Goal: Transaction & Acquisition: Book appointment/travel/reservation

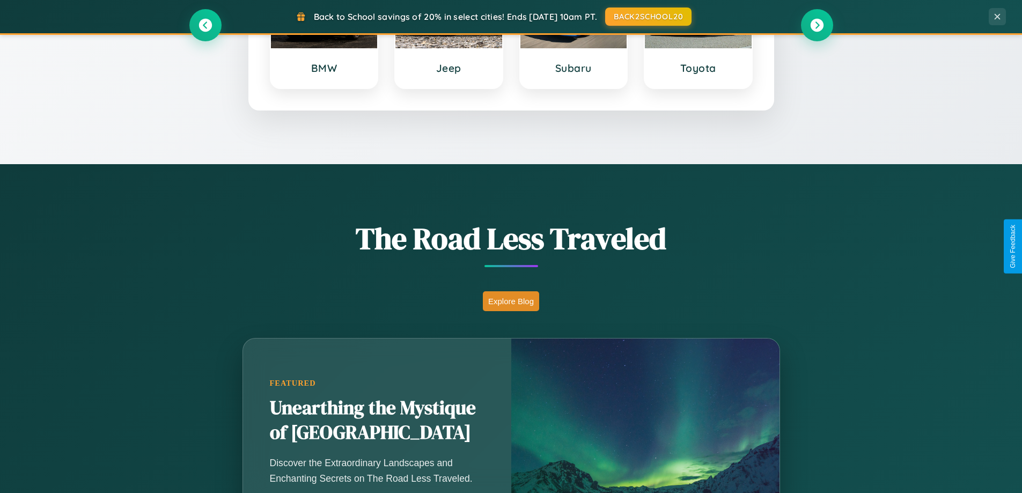
scroll to position [738, 0]
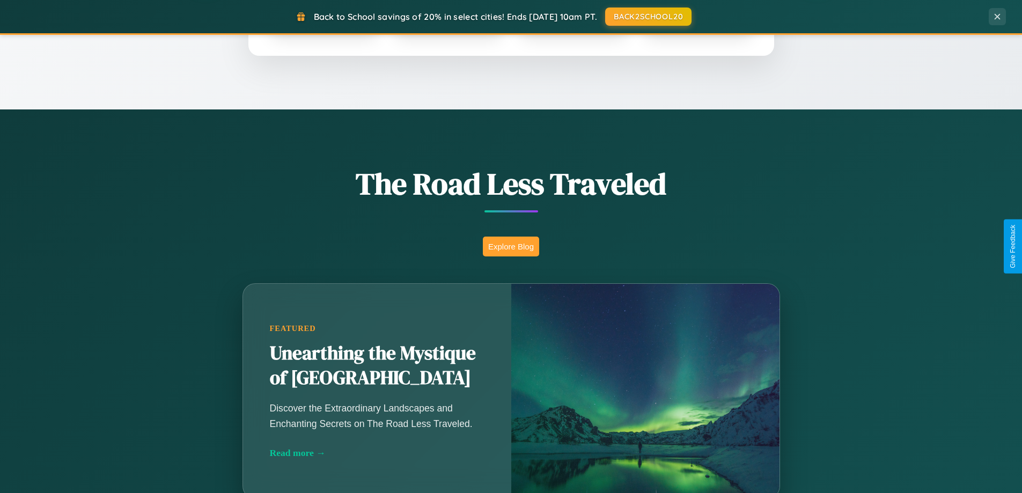
click at [511, 246] on button "Explore Blog" at bounding box center [511, 246] width 56 height 20
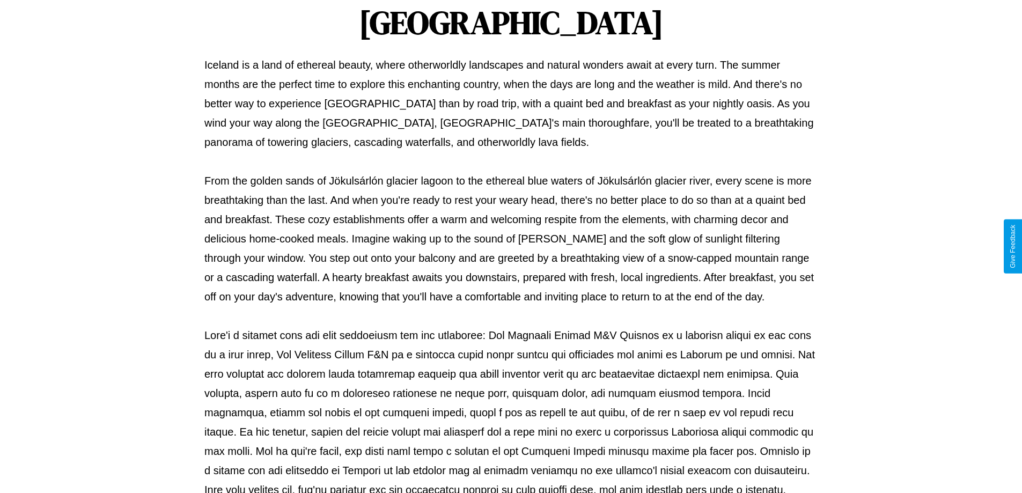
scroll to position [347, 0]
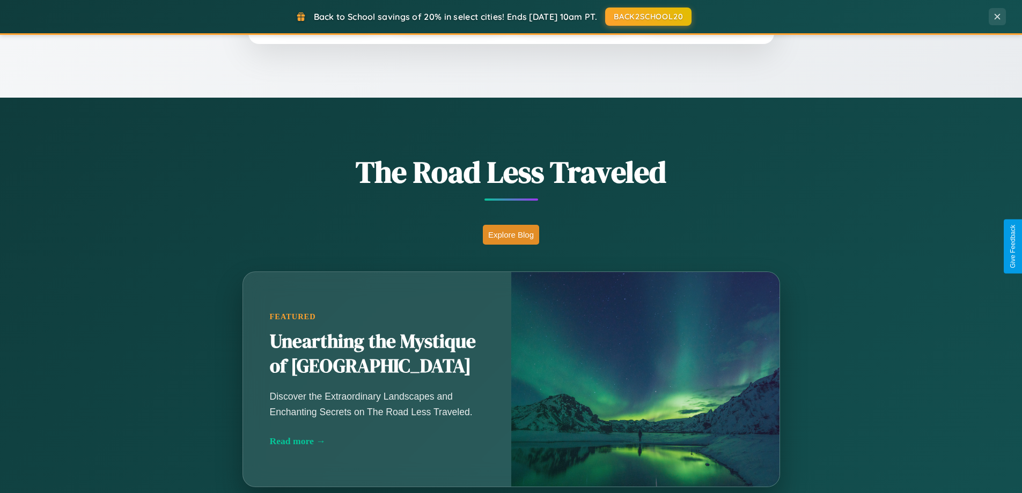
scroll to position [738, 0]
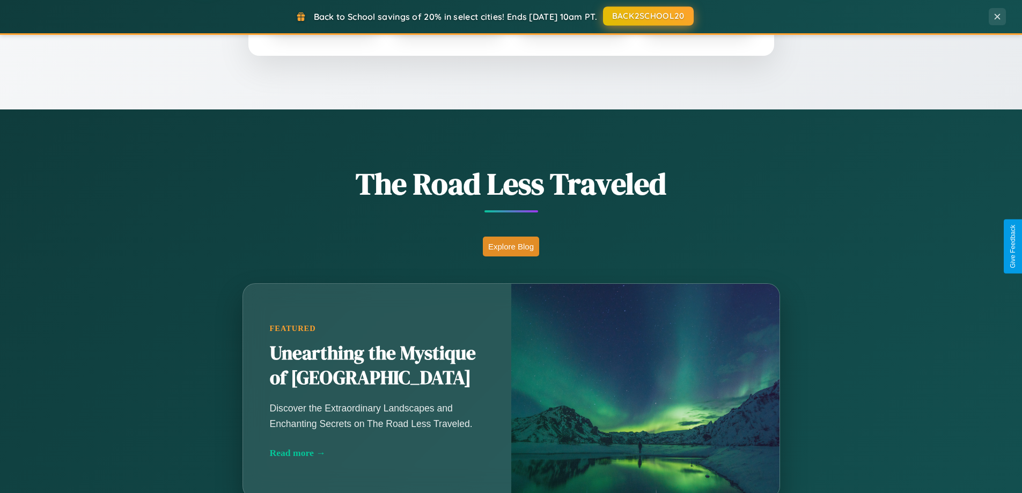
click at [647, 16] on button "BACK2SCHOOL20" at bounding box center [648, 15] width 91 height 19
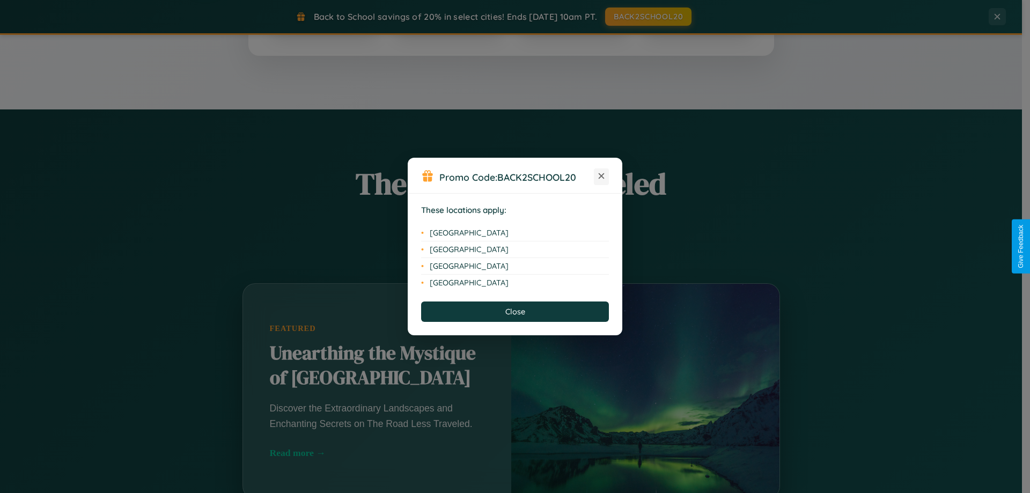
click at [601, 176] on icon at bounding box center [601, 176] width 6 height 6
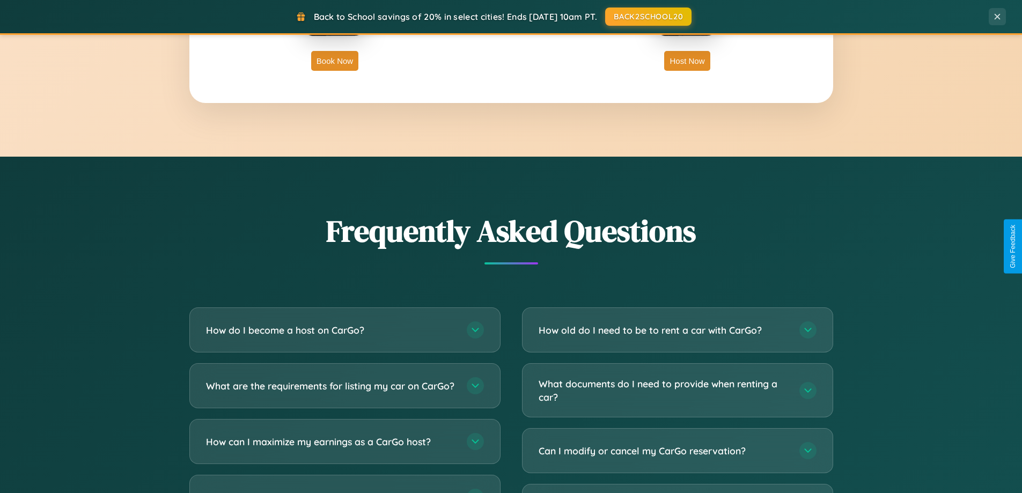
scroll to position [2064, 0]
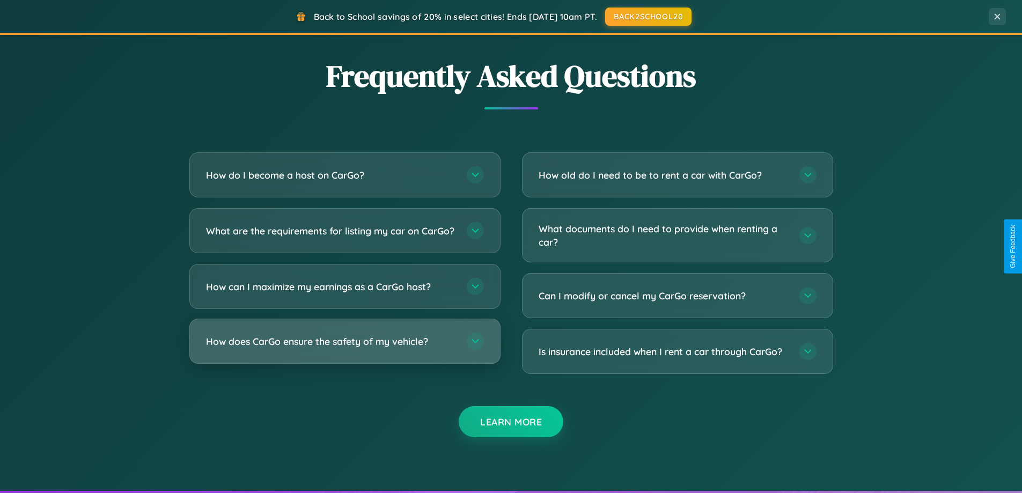
click at [344, 348] on h3 "How does CarGo ensure the safety of my vehicle?" at bounding box center [331, 341] width 250 height 13
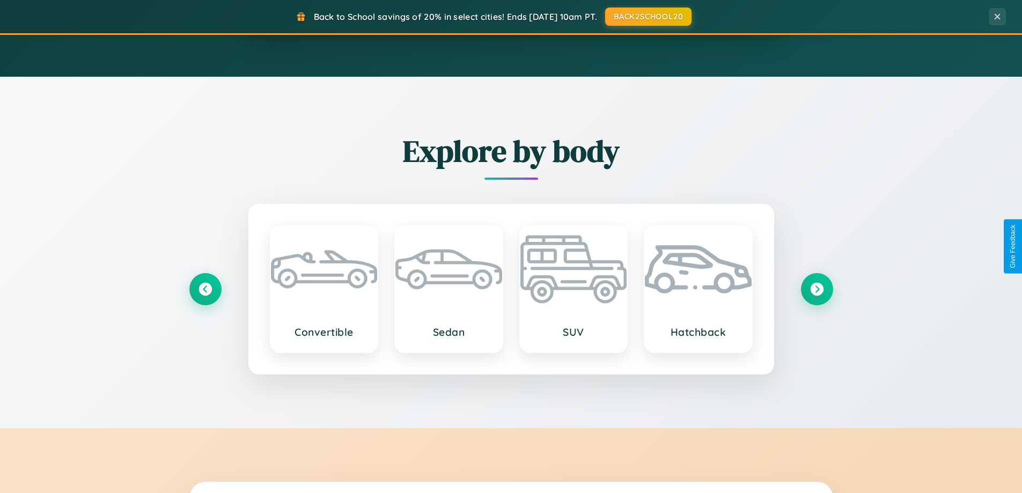
scroll to position [32, 0]
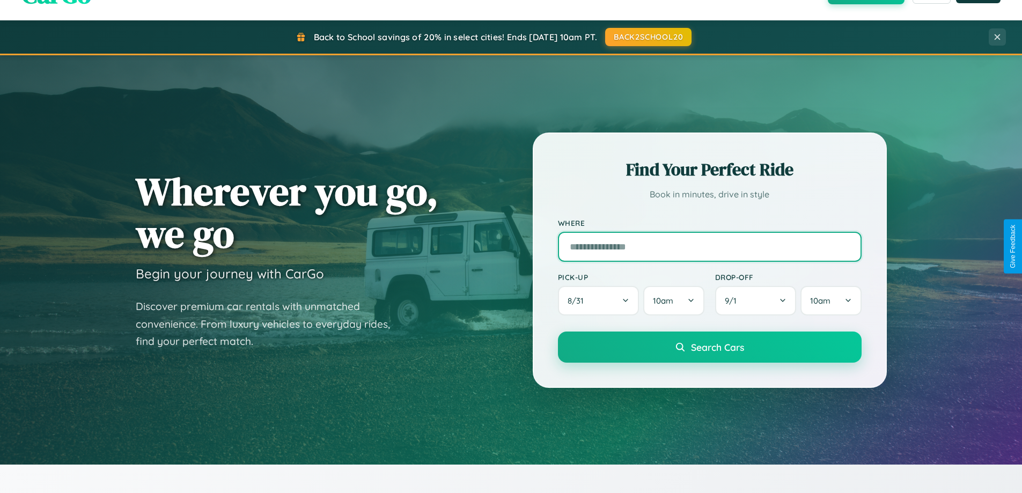
click at [709, 246] on input "text" at bounding box center [710, 247] width 304 height 30
type input "*******"
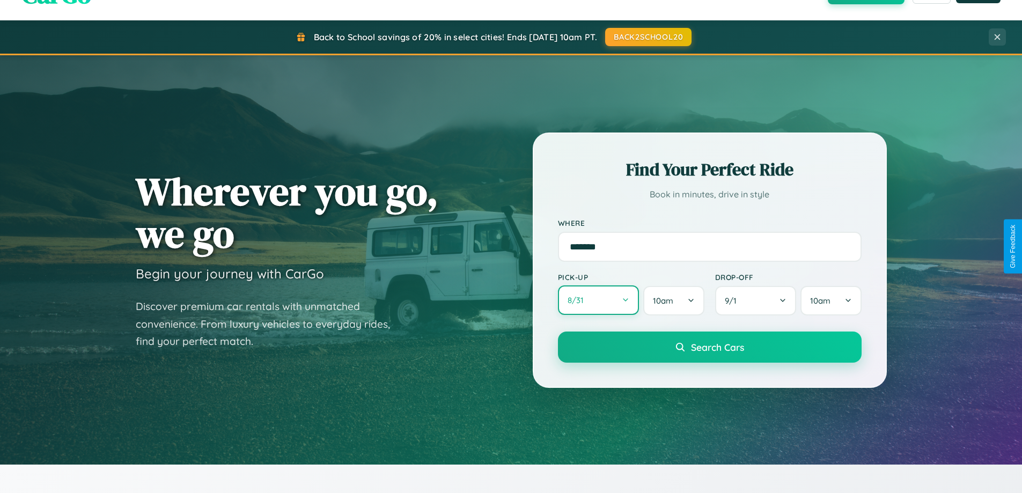
click at [598, 300] on button "8 / 31" at bounding box center [599, 299] width 82 height 29
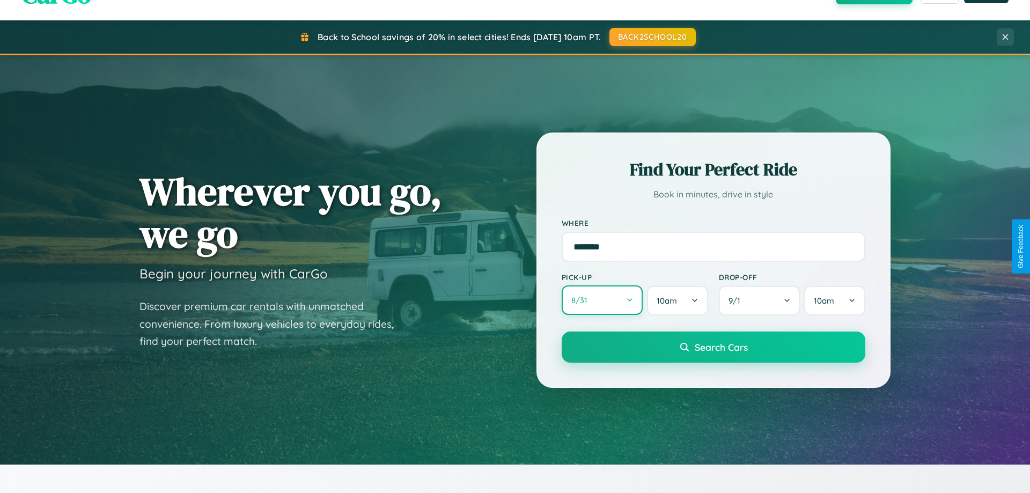
select select "*"
select select "****"
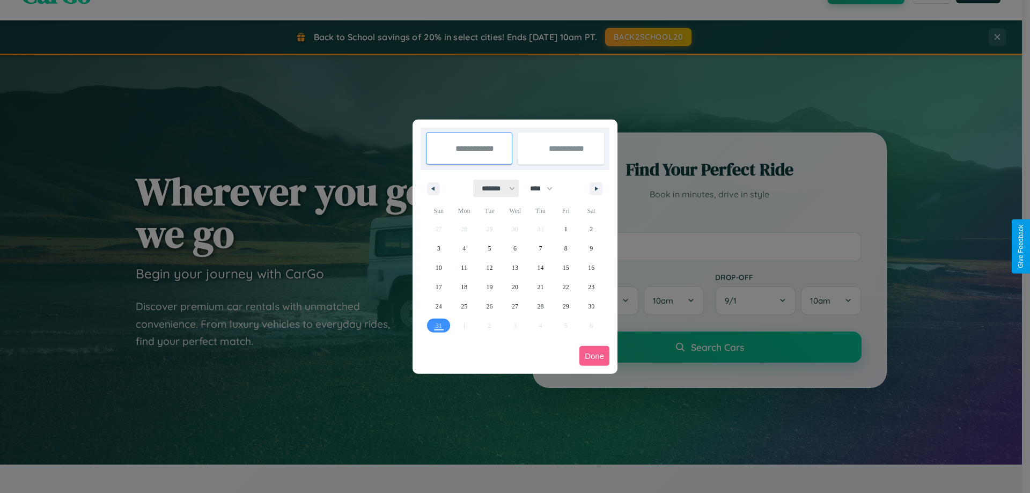
drag, startPoint x: 493, startPoint y: 188, endPoint x: 515, endPoint y: 215, distance: 34.3
click at [493, 188] on select "******* ******** ***** ***** *** **** **** ****** ********* ******* ******** **…" at bounding box center [497, 189] width 46 height 18
select select "*"
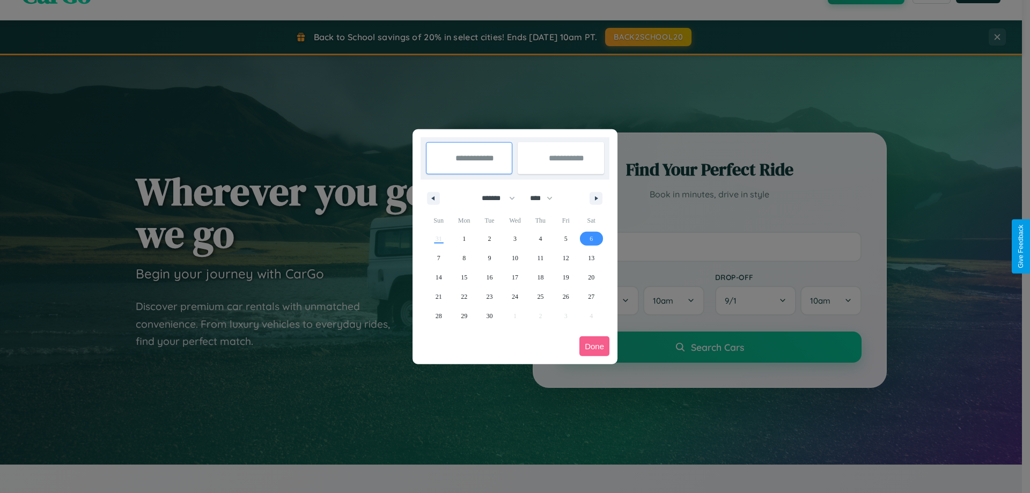
click at [591, 238] on span "6" at bounding box center [590, 238] width 3 height 19
type input "**********"
click at [464, 257] on span "8" at bounding box center [463, 257] width 3 height 19
type input "**********"
click at [594, 346] on button "Done" at bounding box center [594, 346] width 30 height 20
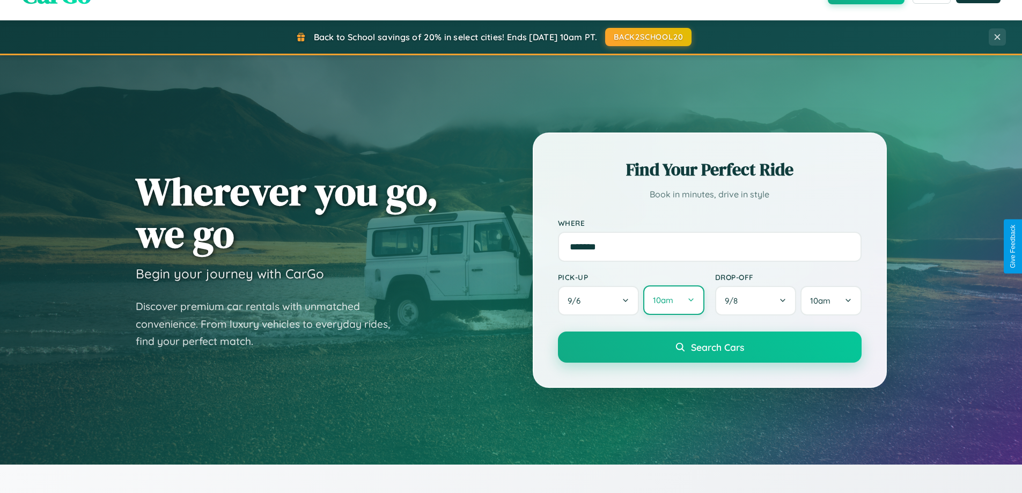
click at [673, 300] on button "10am" at bounding box center [673, 299] width 61 height 29
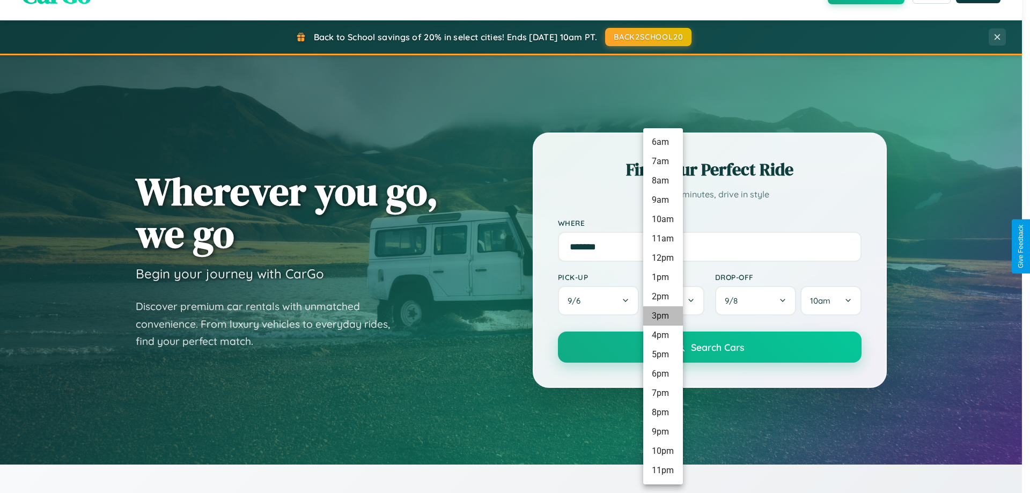
click at [662, 316] on li "3pm" at bounding box center [663, 315] width 40 height 19
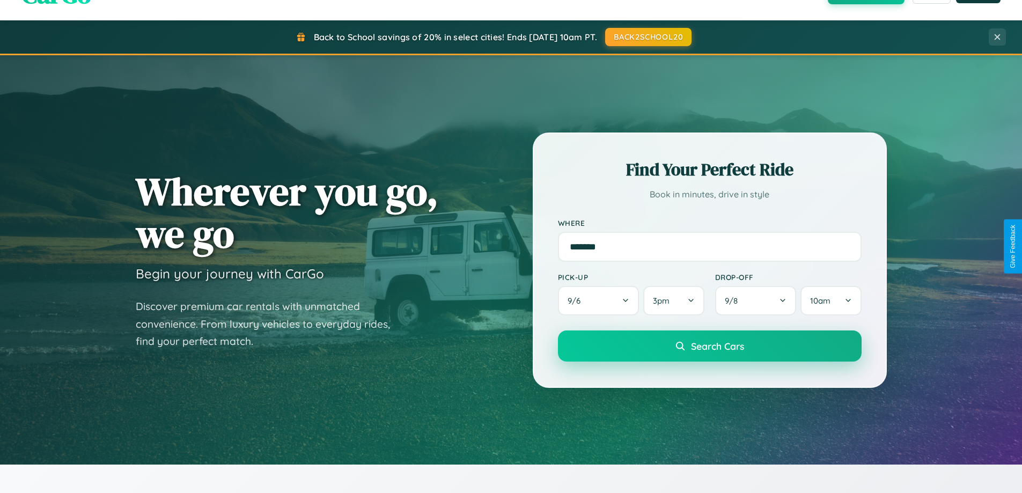
click at [709, 347] on span "Search Cars" at bounding box center [717, 346] width 53 height 12
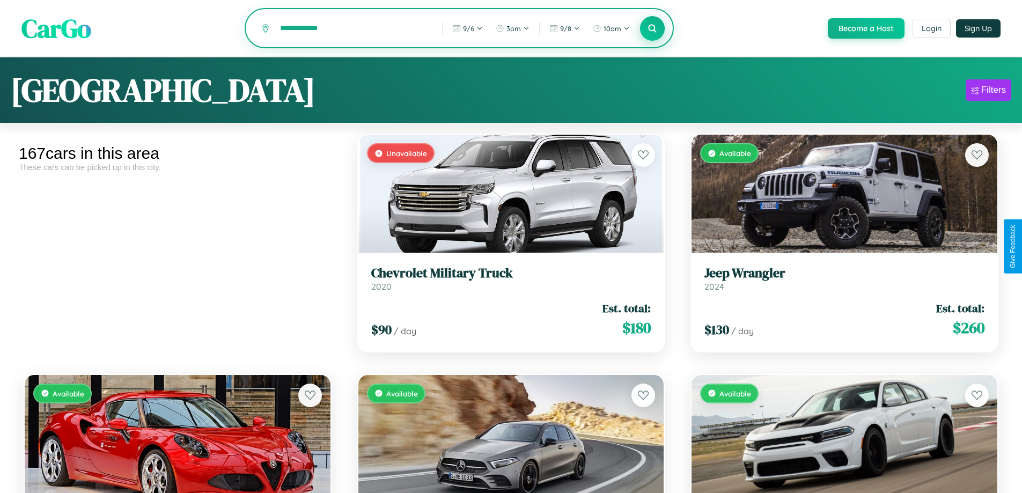
type input "**********"
click at [652, 29] on icon at bounding box center [652, 28] width 10 height 10
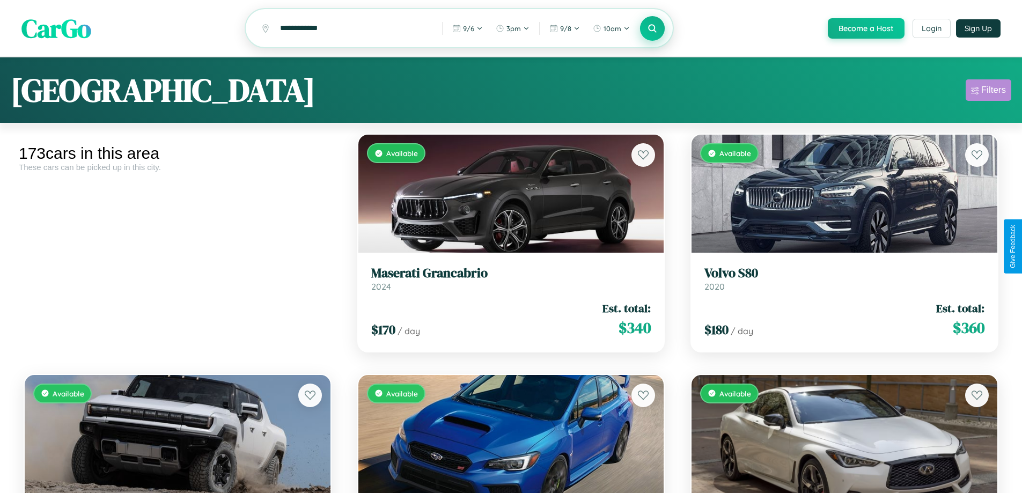
click at [988, 92] on div "Filters" at bounding box center [993, 90] width 25 height 11
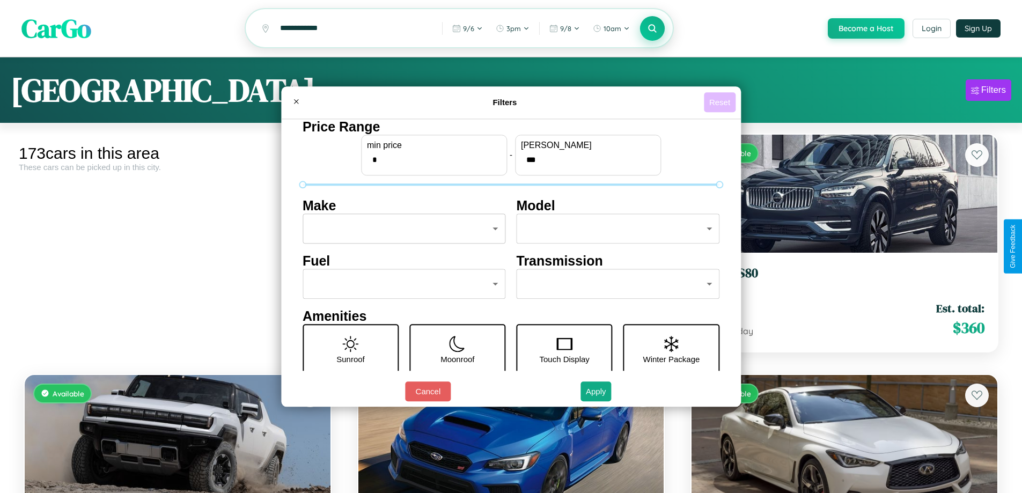
click at [721, 102] on button "Reset" at bounding box center [720, 102] width 32 height 20
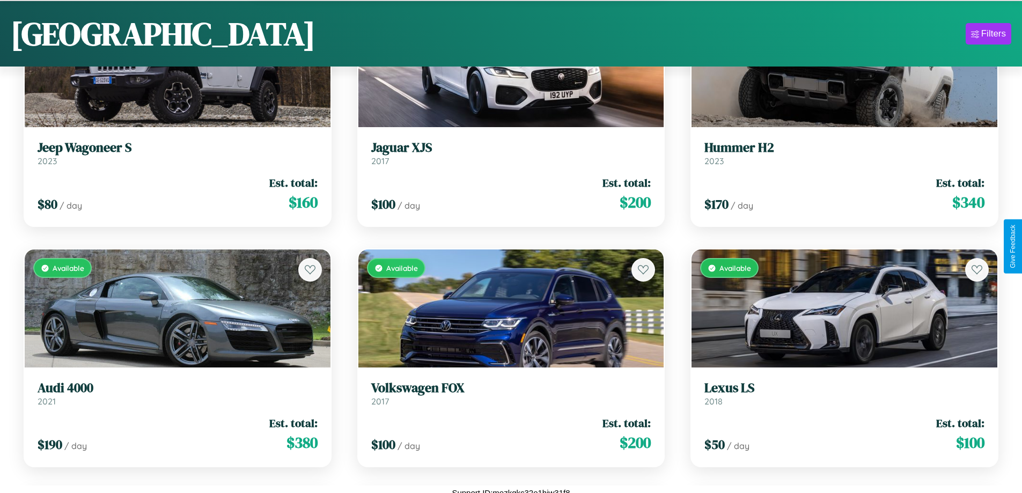
scroll to position [7194, 0]
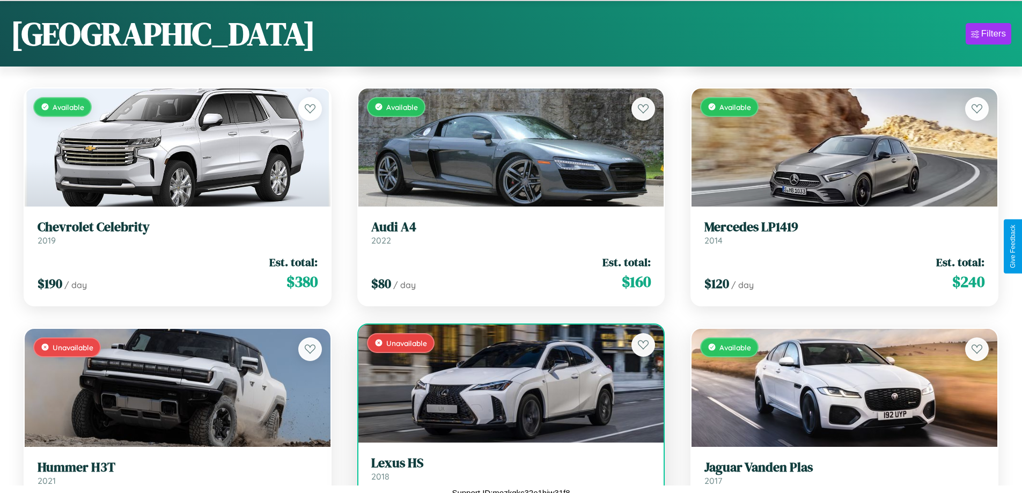
click at [506, 471] on h3 "Lexus HS" at bounding box center [511, 463] width 280 height 16
